Goal: Find specific page/section: Find specific page/section

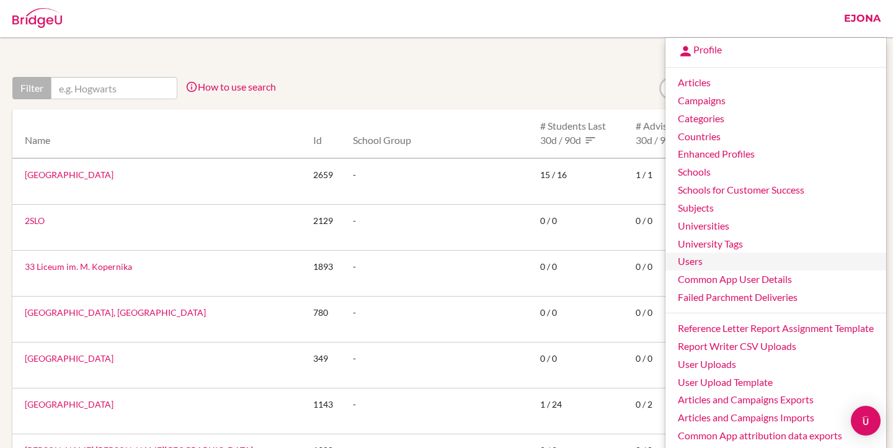
click at [688, 262] on link "Users" at bounding box center [775, 261] width 221 height 18
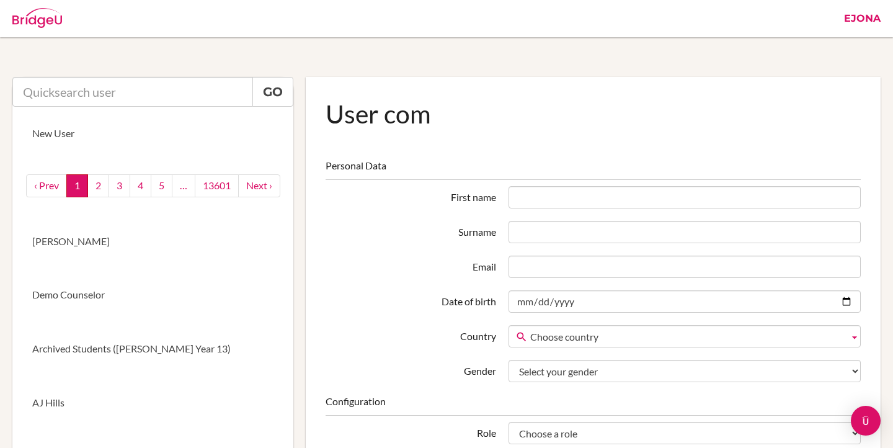
scroll to position [0, 7]
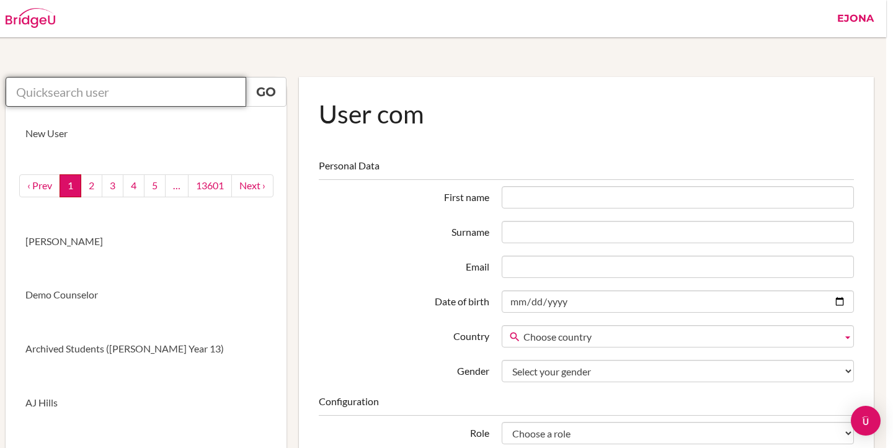
click at [200, 89] on input "text" at bounding box center [126, 92] width 241 height 30
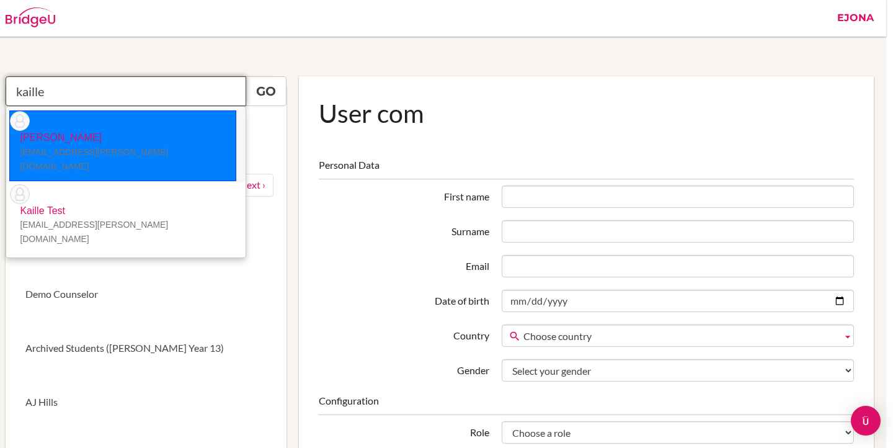
scroll to position [1, 0]
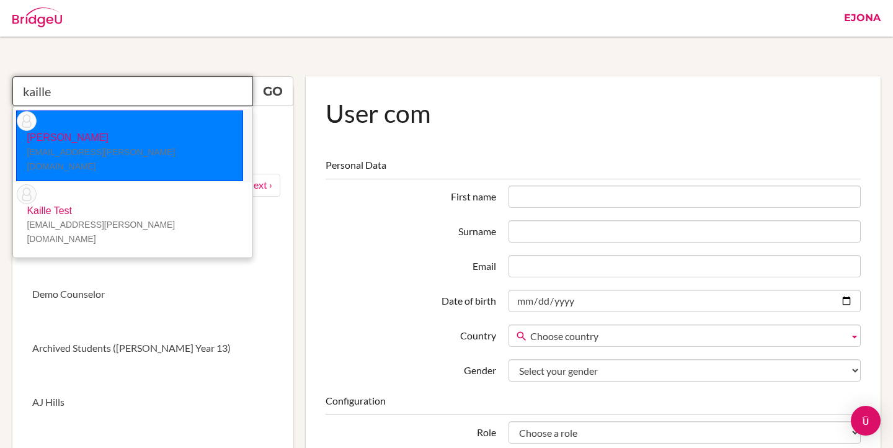
click at [184, 125] on li "Kaille Kirkham kaille.kirkham@aobajapan.jp" at bounding box center [132, 145] width 239 height 73
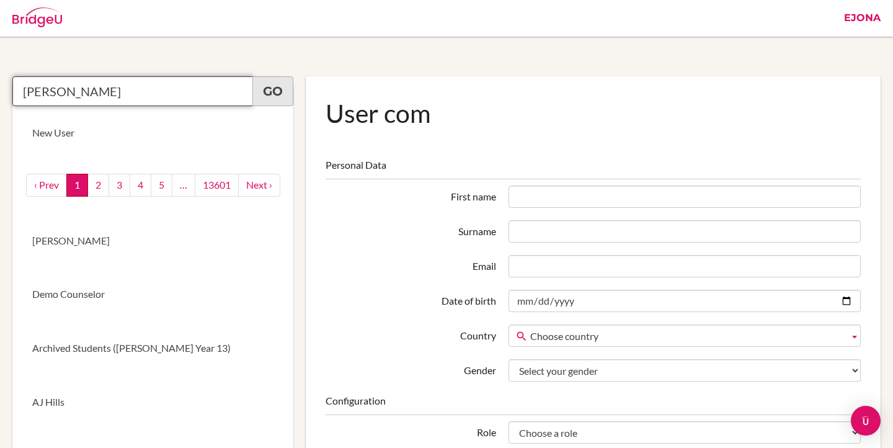
type input "Kaille Kirkham"
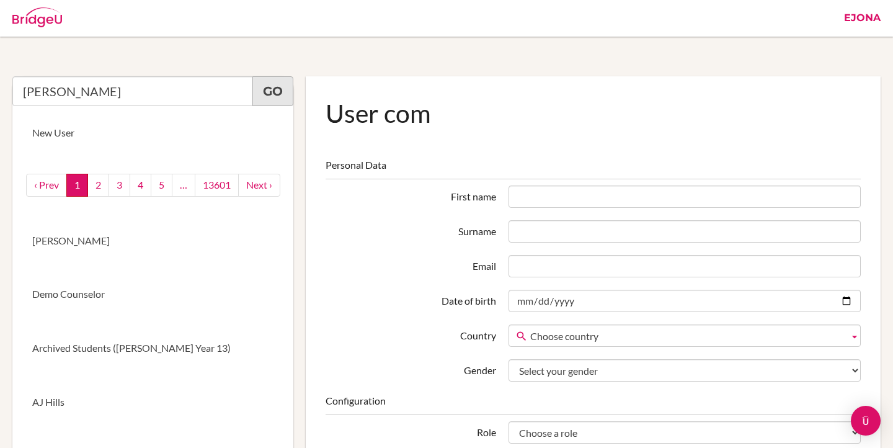
click at [277, 89] on link "Go" at bounding box center [272, 91] width 41 height 30
